Goal: Transaction & Acquisition: Book appointment/travel/reservation

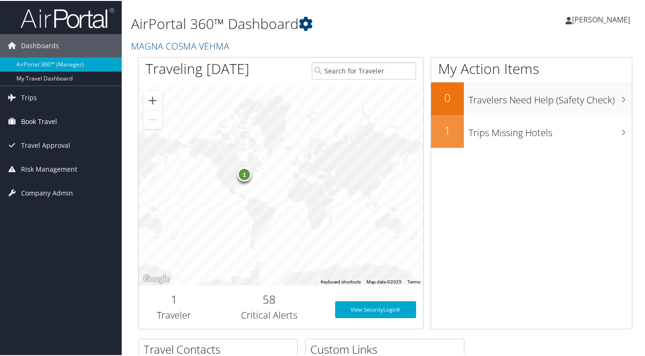
click at [55, 118] on span "Book Travel" at bounding box center [39, 120] width 36 height 23
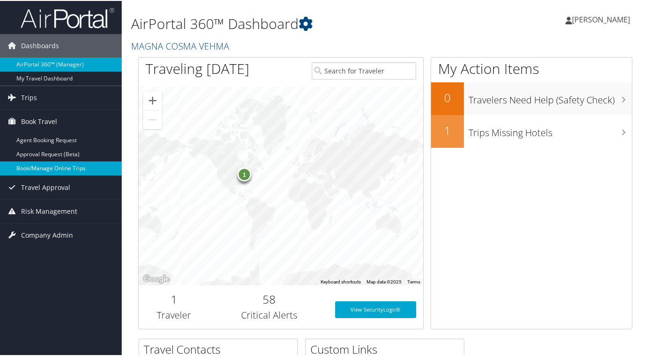
click at [44, 171] on link "Book/Manage Online Trips" at bounding box center [61, 167] width 122 height 14
click at [600, 16] on span "[PERSON_NAME]" at bounding box center [601, 19] width 58 height 10
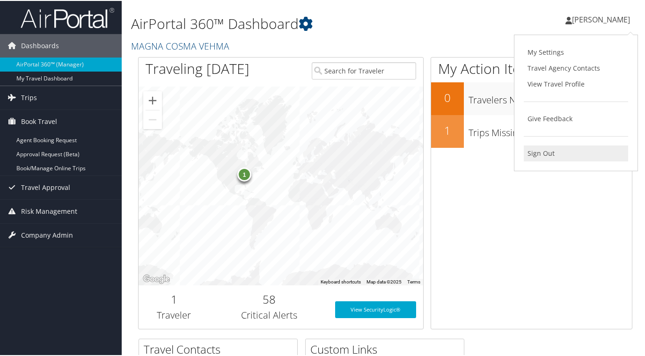
click at [549, 151] on link "Sign Out" at bounding box center [575, 153] width 104 height 16
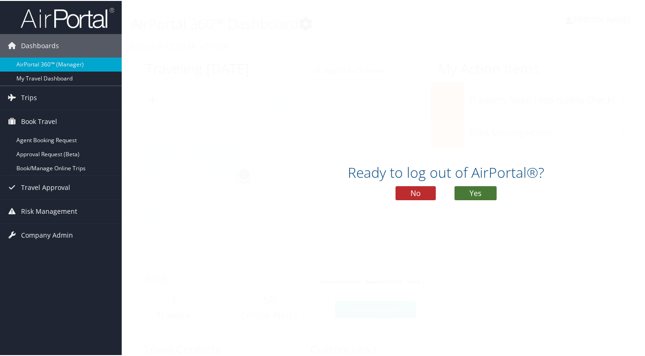
click at [469, 189] on button "Yes" at bounding box center [475, 192] width 42 height 14
